Goal: Information Seeking & Learning: Learn about a topic

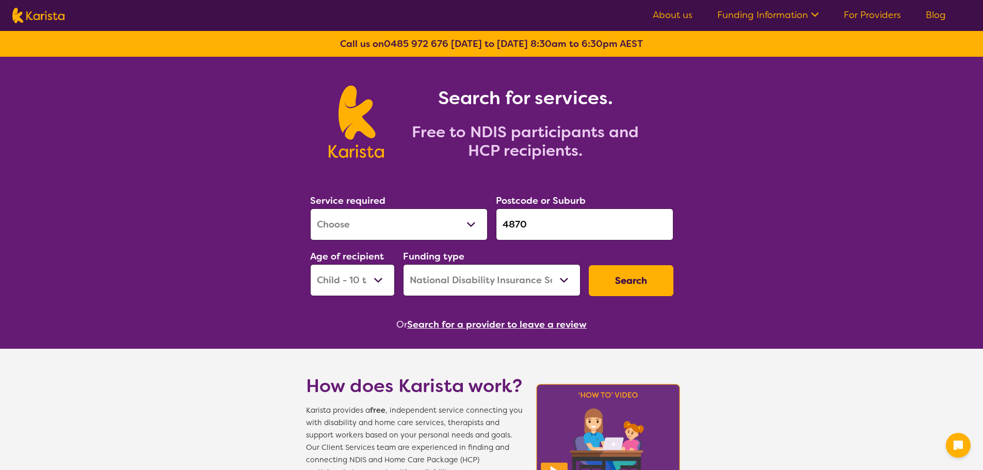
select select "[MEDICAL_DATA]"
select select "CH"
select select "NDIS"
click at [462, 220] on select "Allied Health Assistant Assessment ([MEDICAL_DATA] or [MEDICAL_DATA]) Behaviour…" at bounding box center [399, 224] width 178 height 32
click at [222, 144] on div "Search for services. Free to NDIS participants and HCP recipients." at bounding box center [491, 110] width 983 height 107
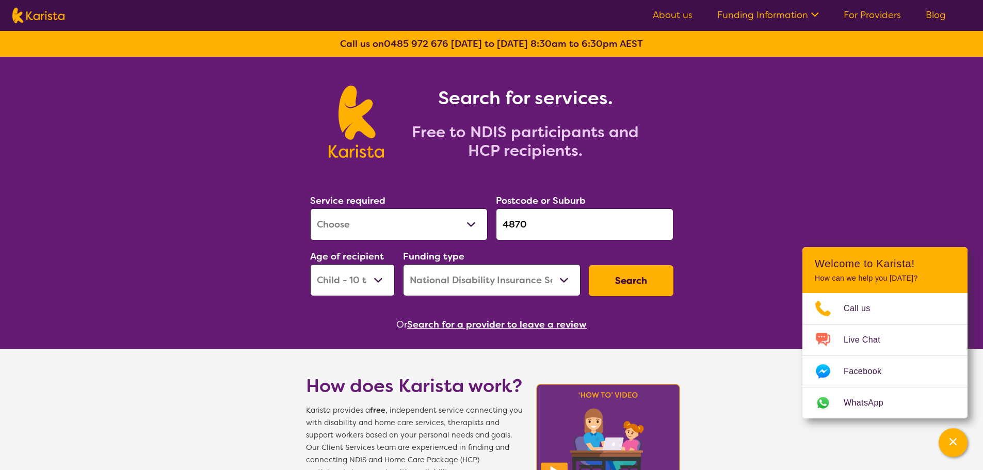
drag, startPoint x: 548, startPoint y: 228, endPoint x: 496, endPoint y: 221, distance: 52.0
click at [496, 221] on input "4870" at bounding box center [585, 224] width 178 height 32
paste input "122"
type input "4122"
click at [430, 230] on select "Allied Health Assistant Assessment ([MEDICAL_DATA] or [MEDICAL_DATA]) Behaviour…" at bounding box center [399, 224] width 178 height 32
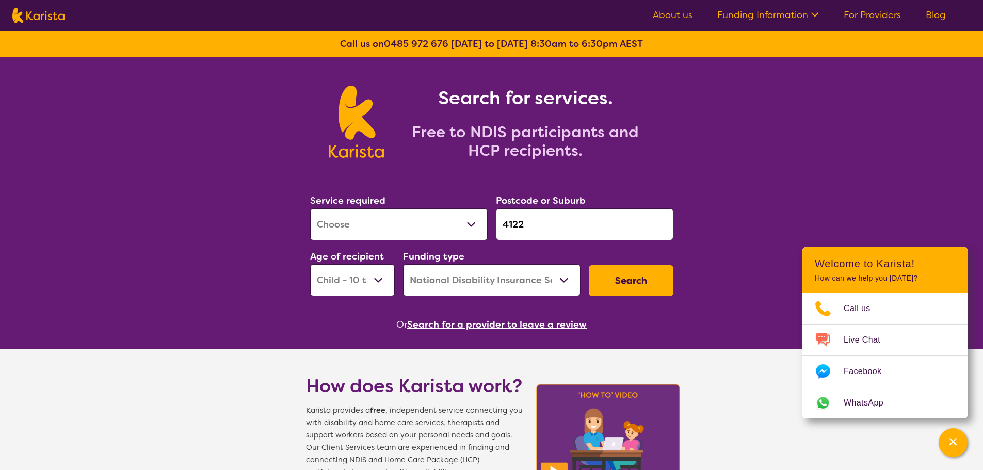
select select "Support worker"
click at [310, 208] on select "Allied Health Assistant Assessment ([MEDICAL_DATA] or [MEDICAL_DATA]) Behaviour…" at bounding box center [399, 224] width 178 height 32
click at [341, 275] on select "Early Childhood - 0 to 9 Child - 10 to 11 Adolescent - 12 to 17 Adult - 18 to 6…" at bounding box center [352, 280] width 85 height 32
select select "AD"
click at [310, 264] on select "Early Childhood - 0 to 9 Child - 10 to 11 Adolescent - 12 to 17 Adult - 18 to 6…" at bounding box center [352, 280] width 85 height 32
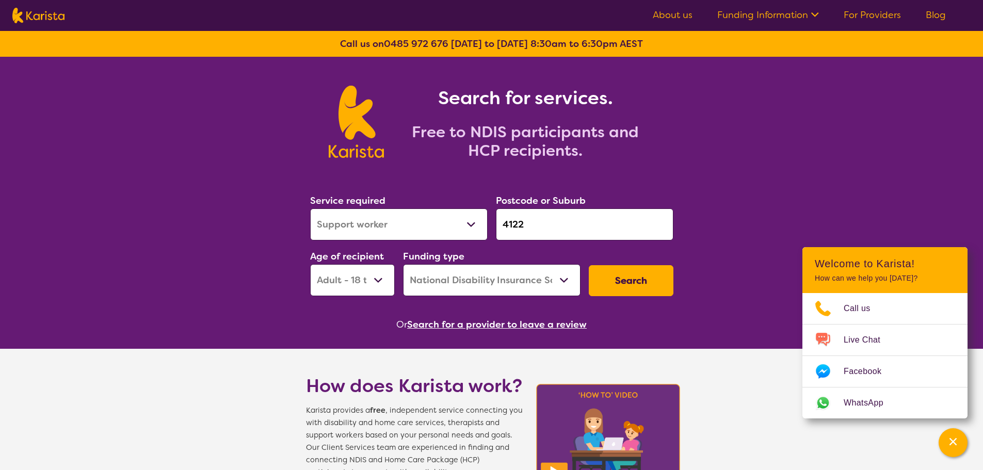
click at [628, 287] on button "Search" at bounding box center [631, 280] width 85 height 31
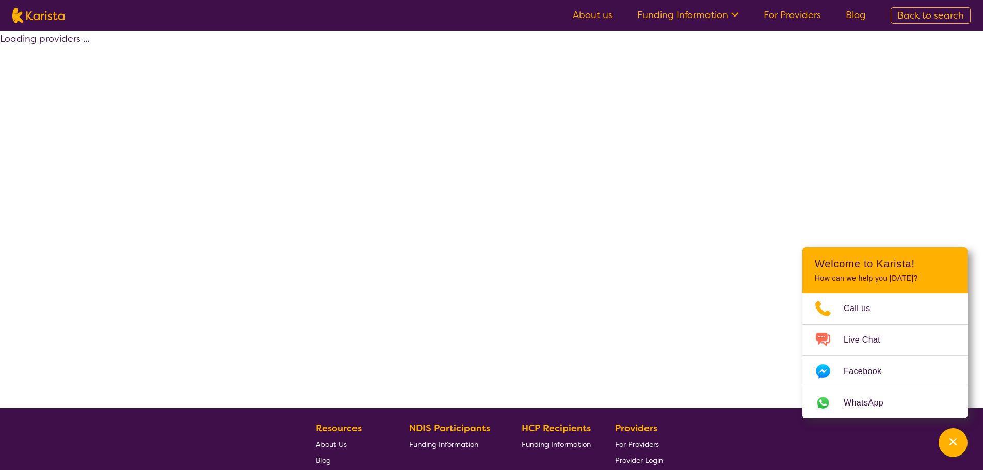
select select "by_score"
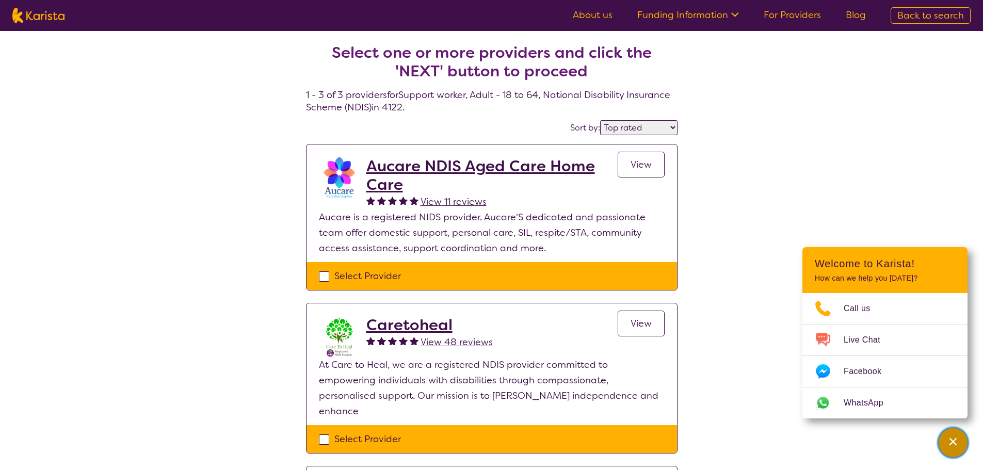
click at [964, 440] on button "Channel Menu" at bounding box center [953, 442] width 29 height 29
